Goal: Information Seeking & Learning: Find specific fact

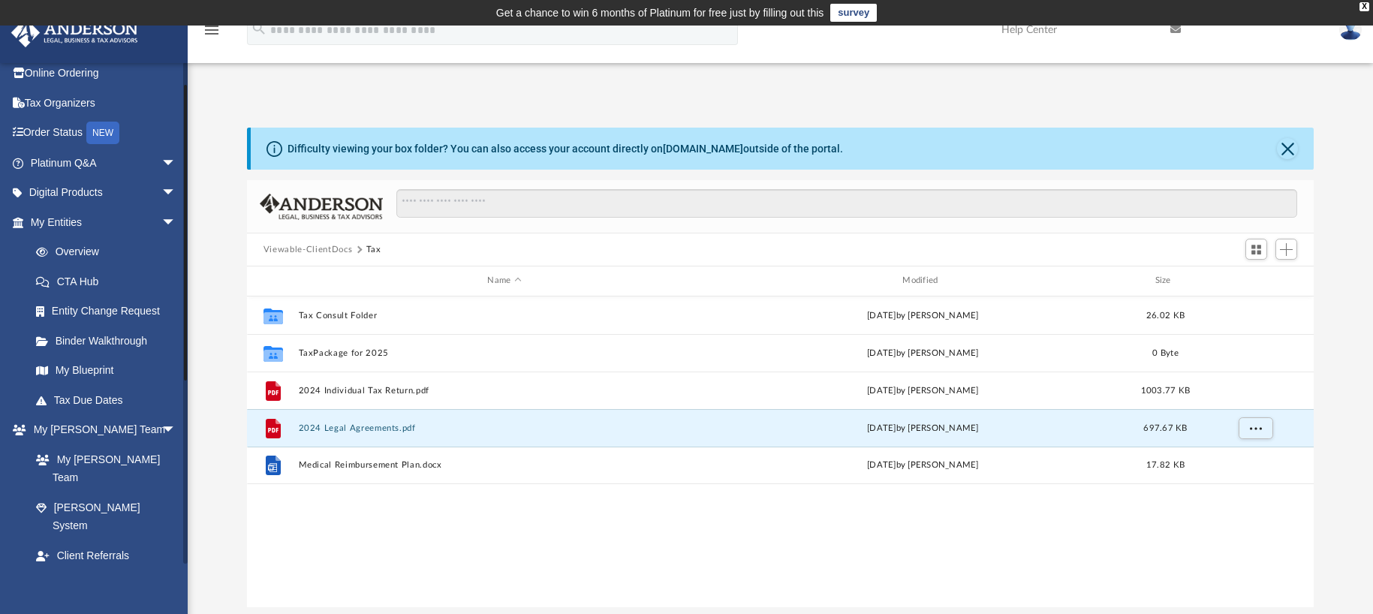
scroll to position [37, 0]
click at [86, 248] on link "Overview" at bounding box center [110, 253] width 178 height 30
click at [81, 282] on link "CTA Hub" at bounding box center [110, 282] width 178 height 30
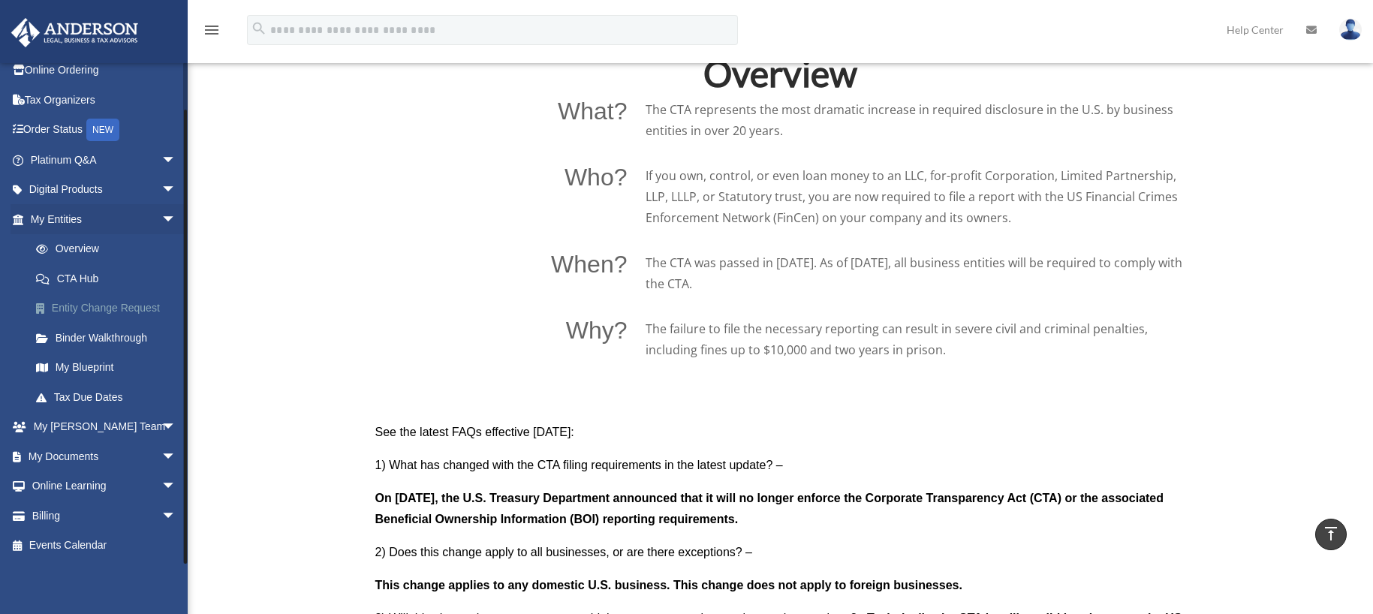
scroll to position [1051, 0]
click at [161, 423] on span "arrow_drop_down" at bounding box center [176, 427] width 30 height 31
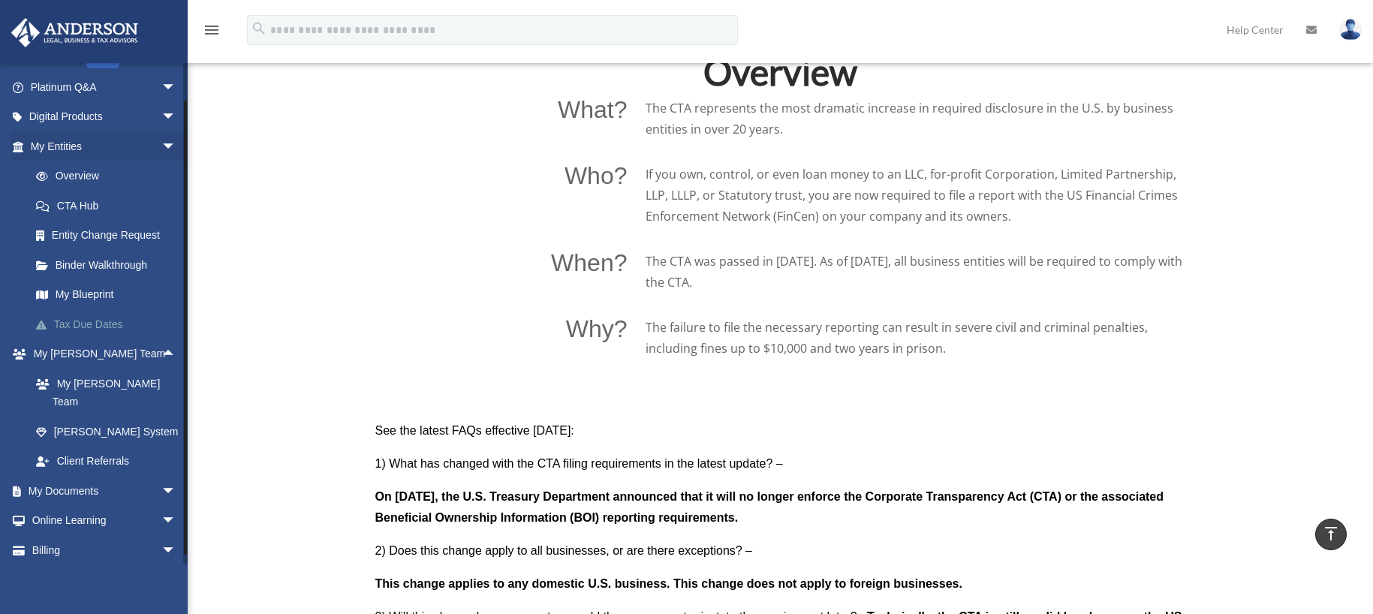
scroll to position [130, 0]
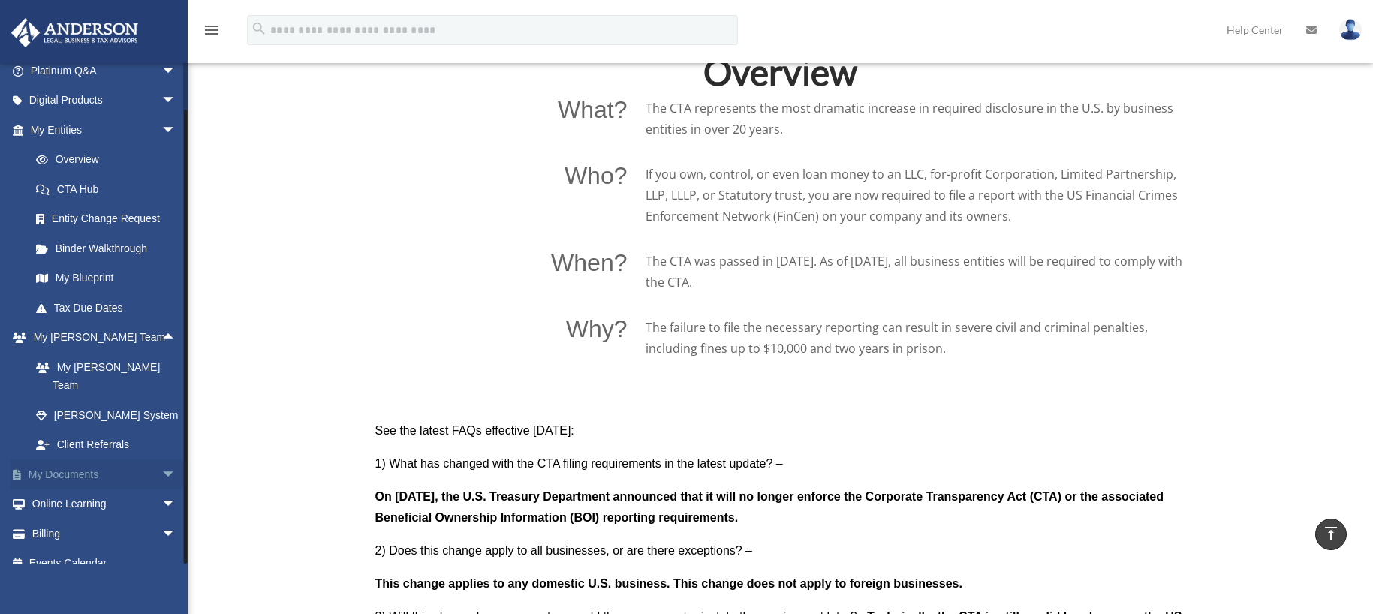
click at [161, 460] on span "arrow_drop_down" at bounding box center [176, 475] width 30 height 31
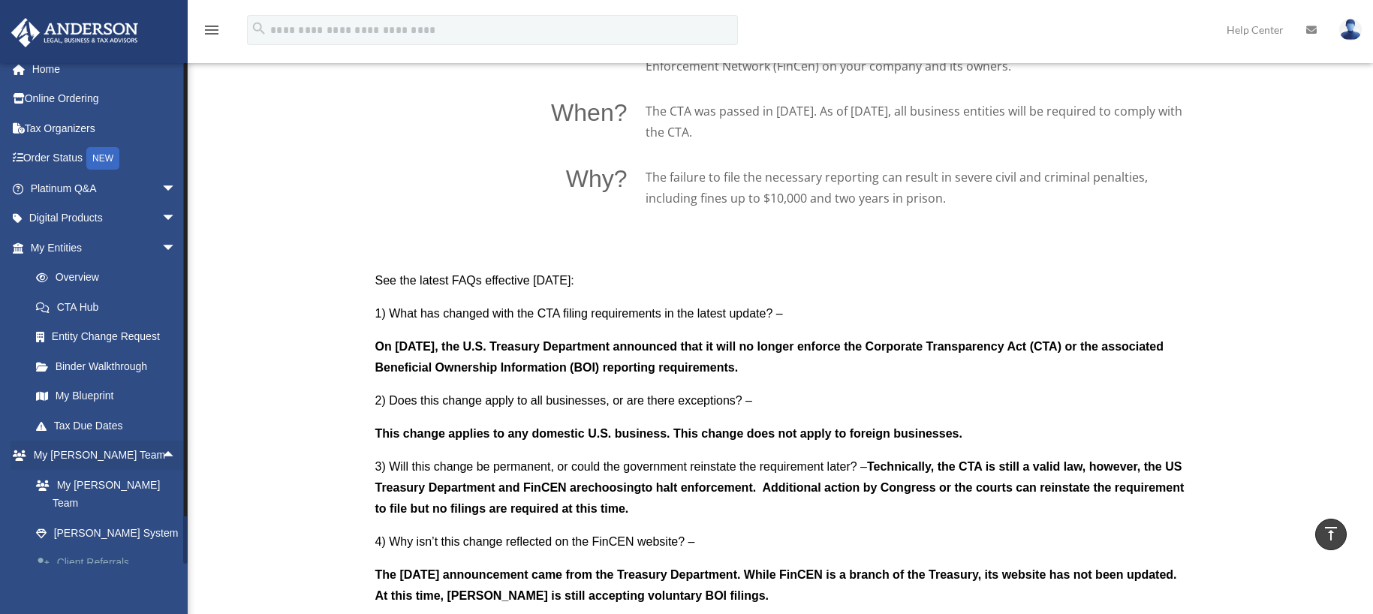
scroll to position [0, 0]
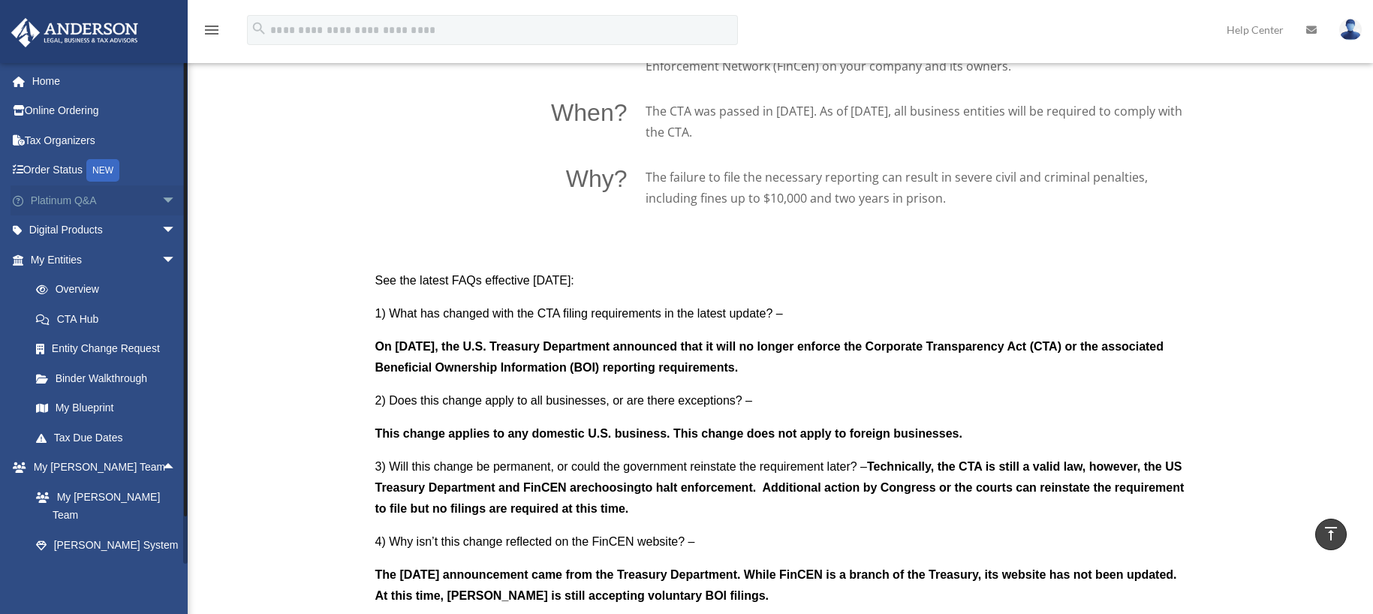
click at [161, 195] on span "arrow_drop_down" at bounding box center [176, 200] width 30 height 31
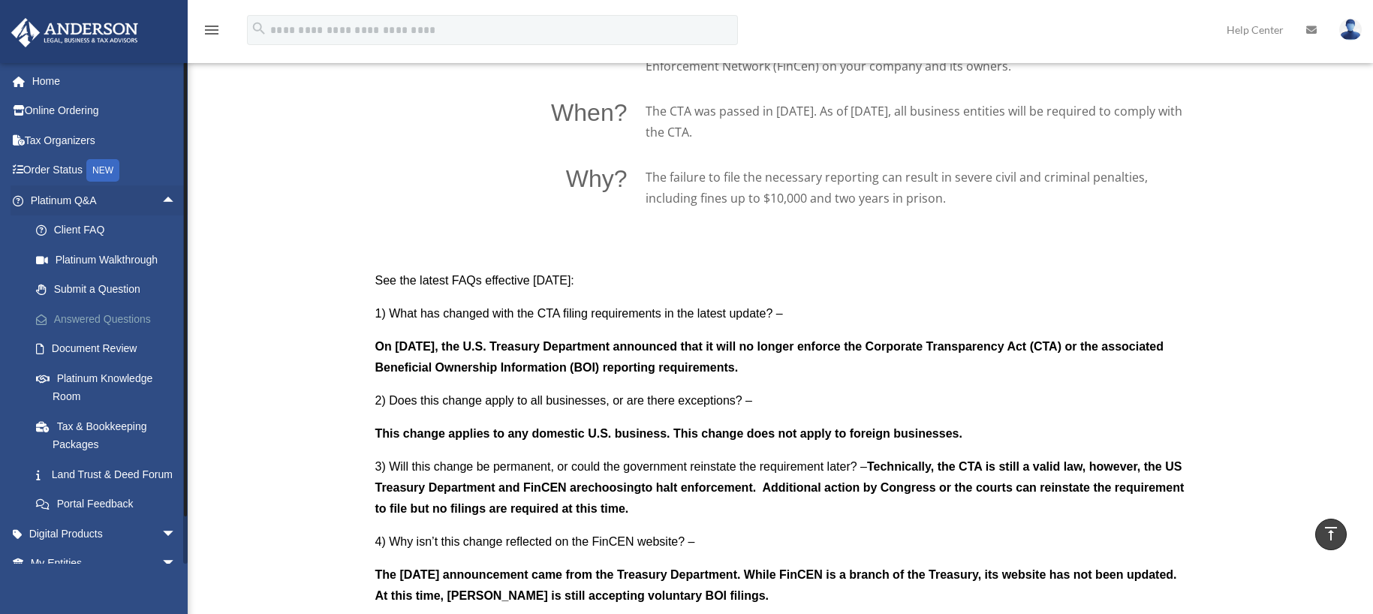
click at [116, 315] on link "Answered Questions" at bounding box center [110, 319] width 178 height 30
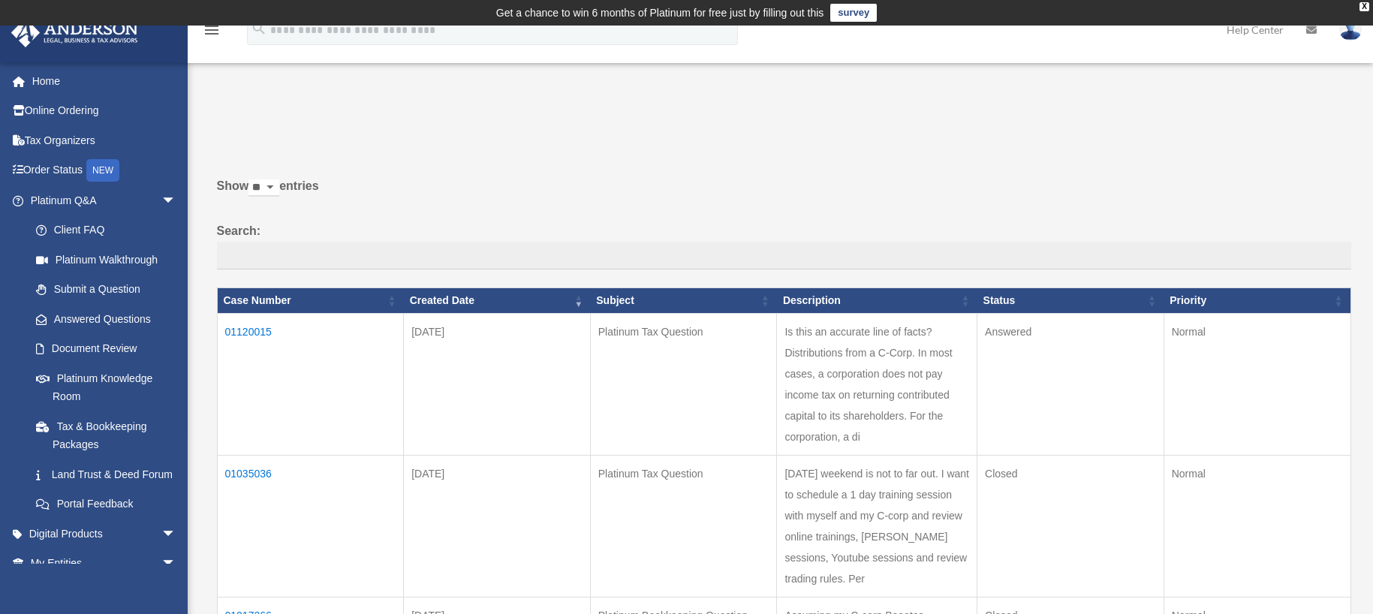
click at [247, 327] on td "01120015" at bounding box center [310, 384] width 187 height 142
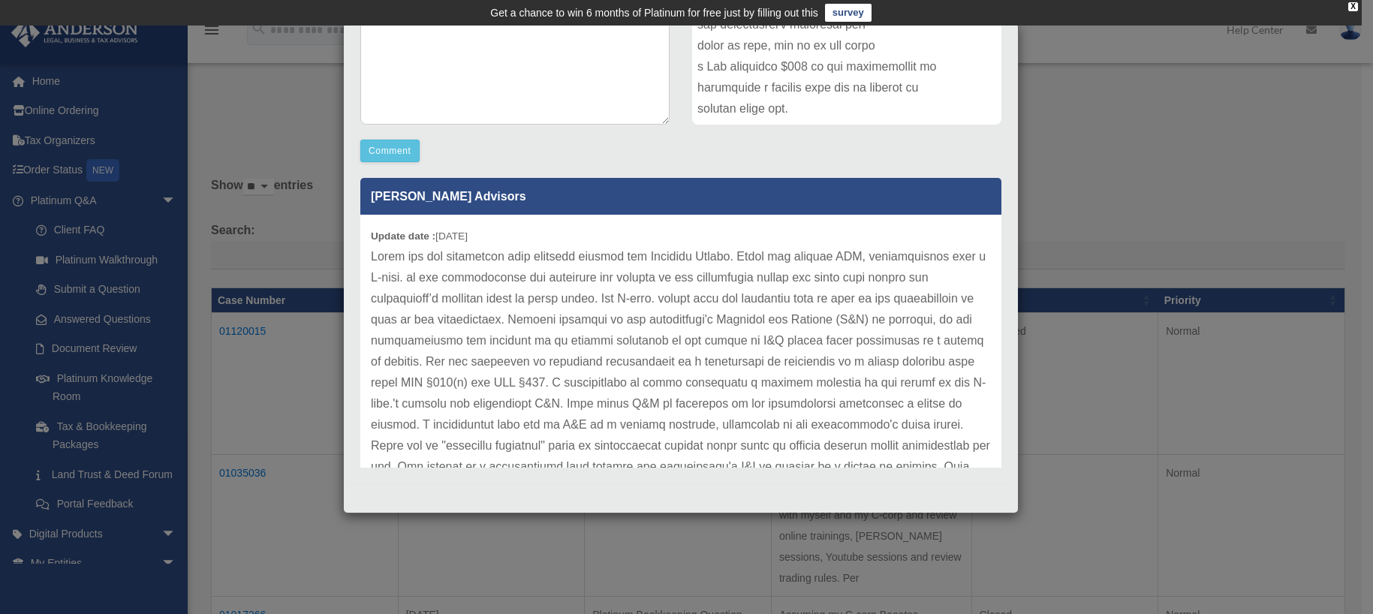
click at [372, 233] on b "Update date :" at bounding box center [403, 236] width 65 height 11
click at [368, 233] on div "Update date : 09-24-2025" at bounding box center [680, 625] width 641 height 820
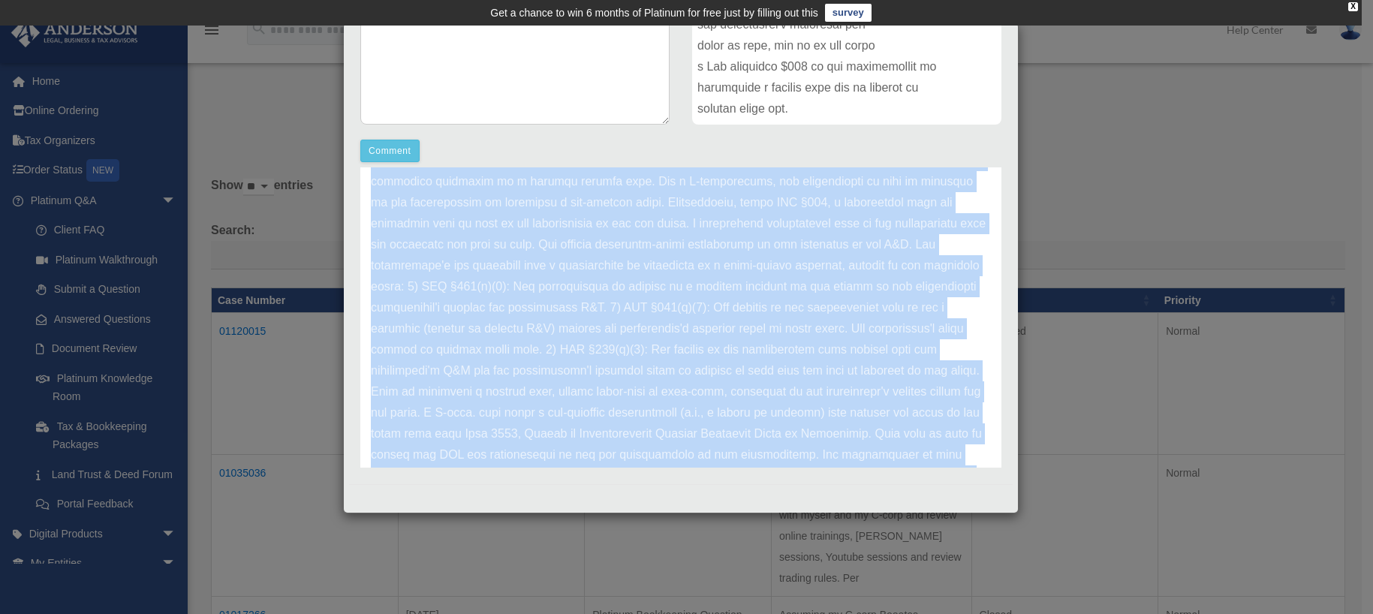
scroll to position [567, 0]
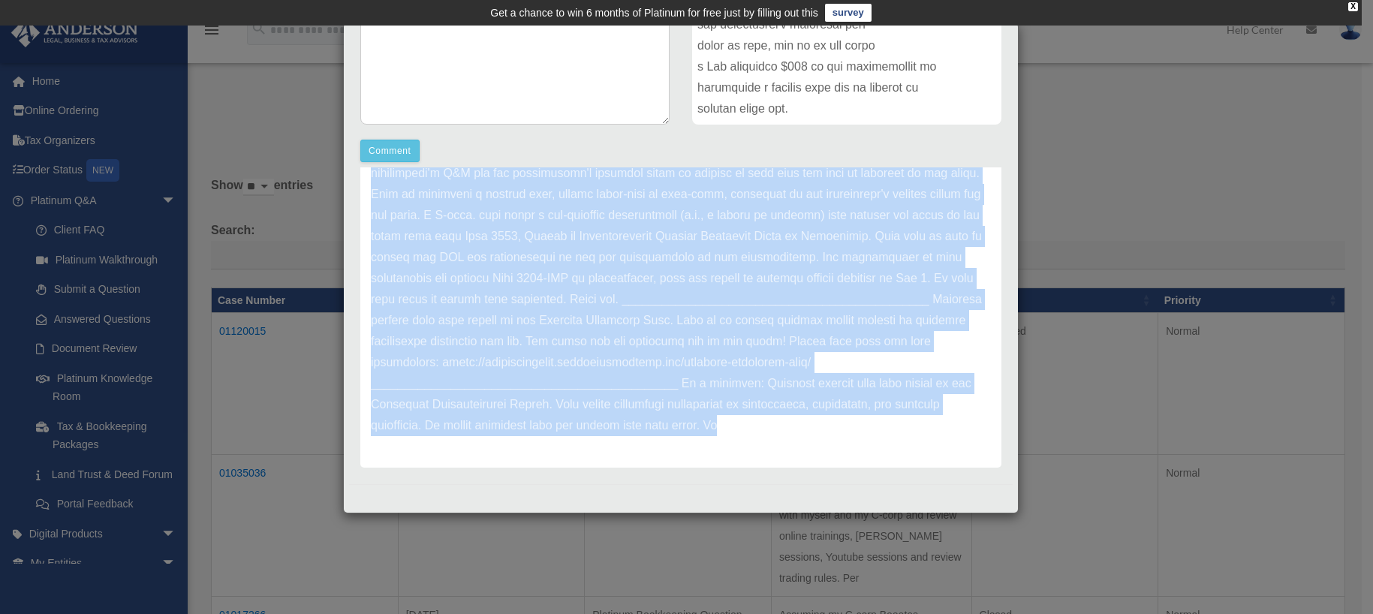
drag, startPoint x: 371, startPoint y: 234, endPoint x: 658, endPoint y: 476, distance: 375.2
click at [658, 476] on div "Platinum Tax Question Case Number 01120015 Created Date September 22, 2025 Stat…" at bounding box center [681, 108] width 664 height 752
copy div "Update date : 09-24-2025 Thank you for submitting your question through the Pla…"
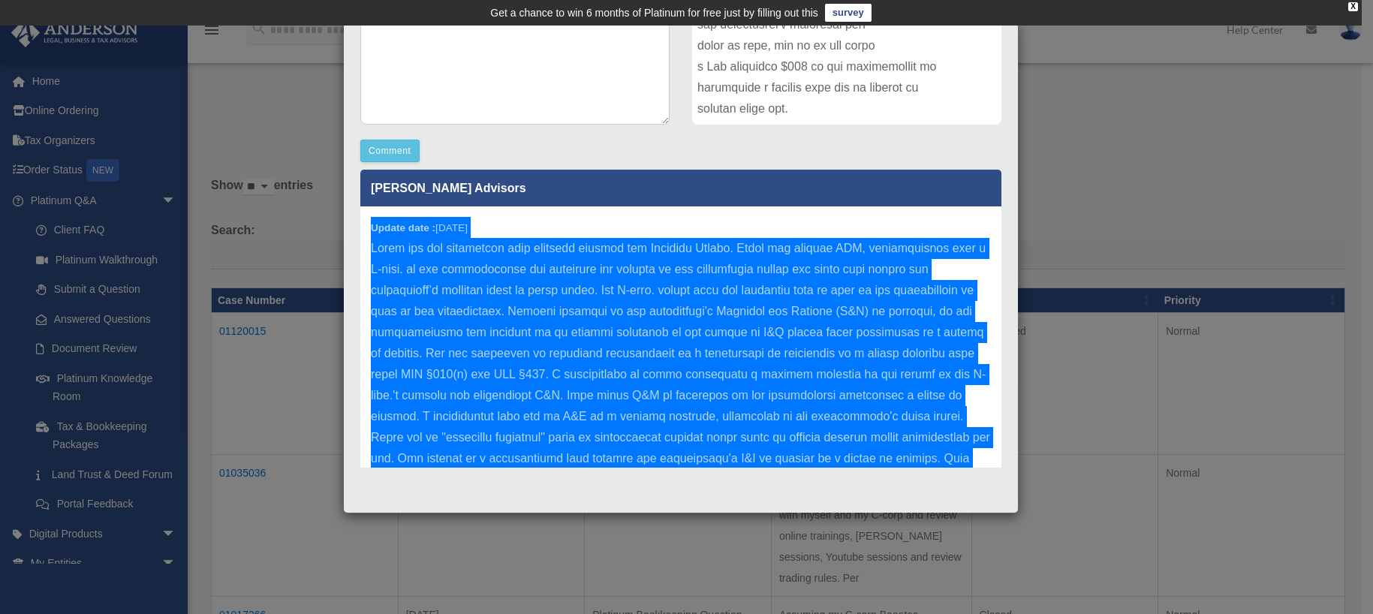
scroll to position [0, 0]
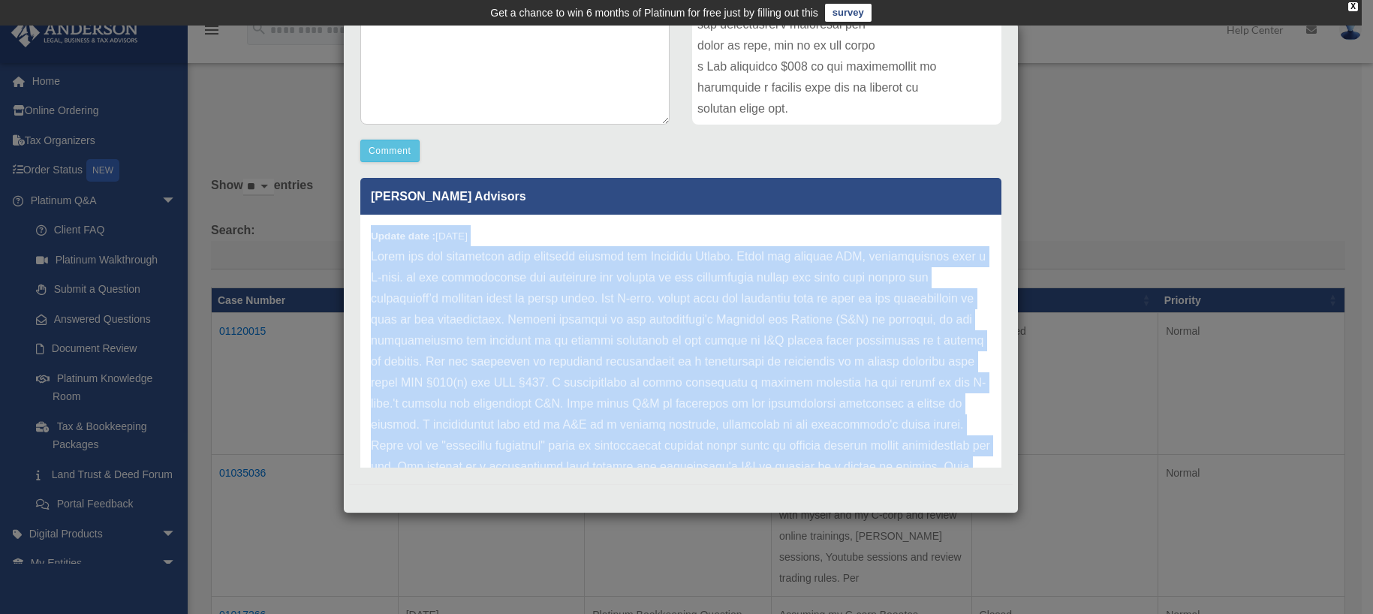
click at [666, 260] on p at bounding box center [681, 624] width 620 height 757
click at [951, 303] on p at bounding box center [681, 624] width 620 height 757
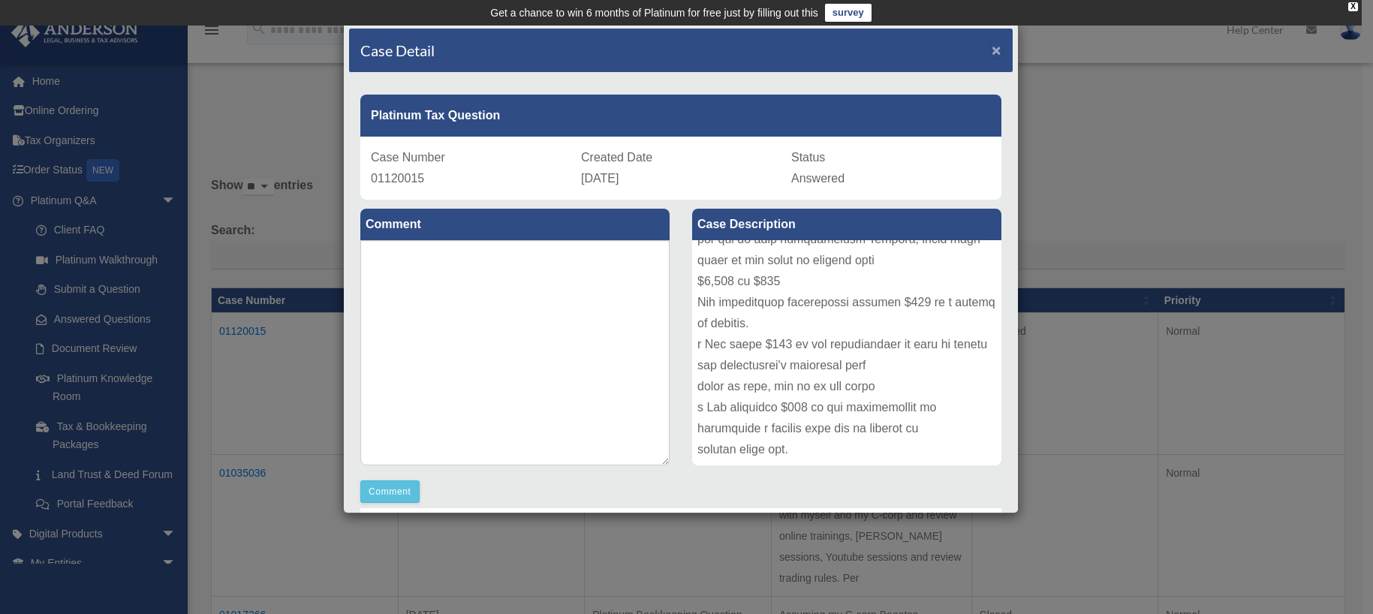
click at [992, 50] on span "×" at bounding box center [997, 49] width 10 height 17
